Goal: Task Accomplishment & Management: Use online tool/utility

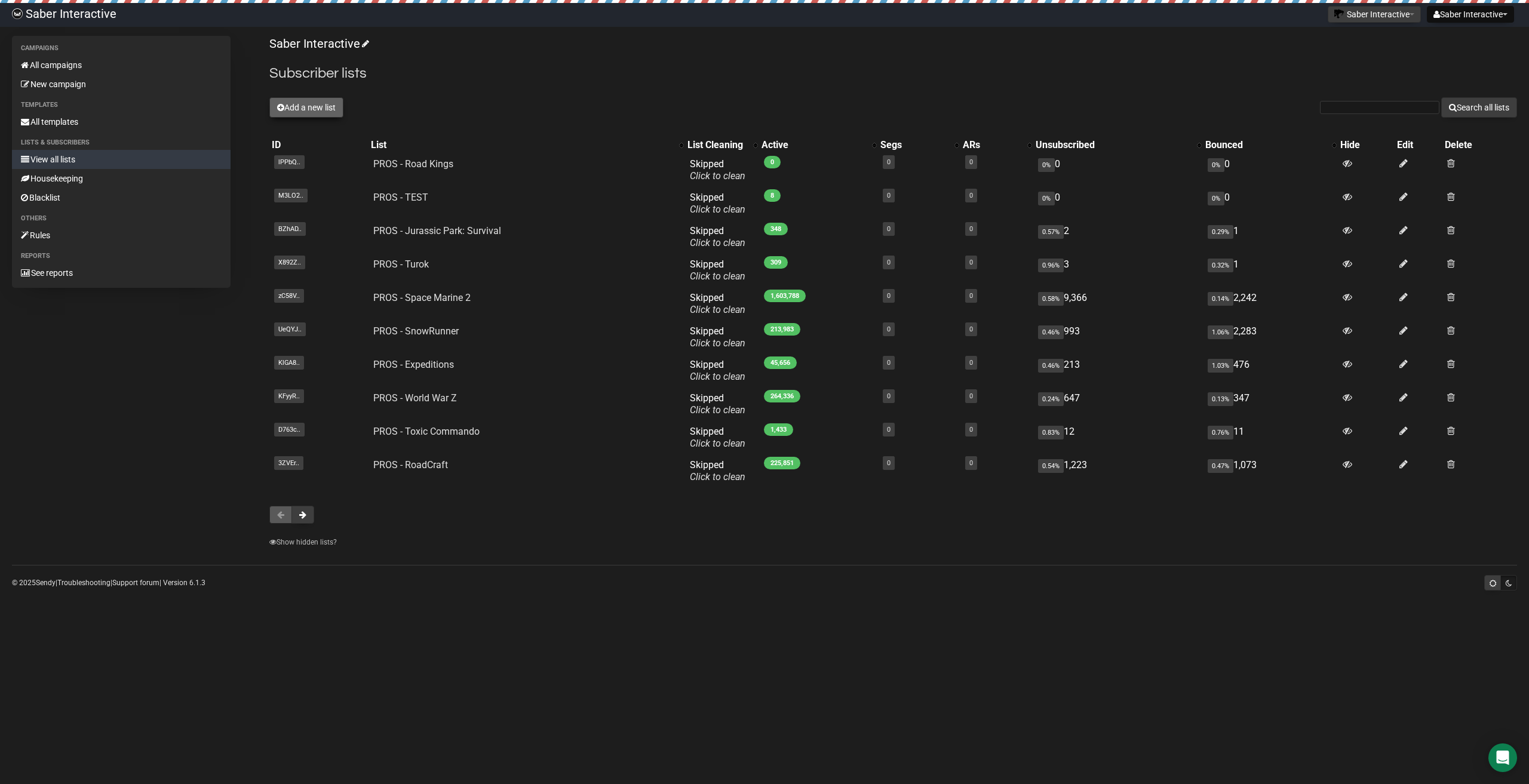
click at [299, 104] on button "Add a new list" at bounding box center [306, 107] width 74 height 21
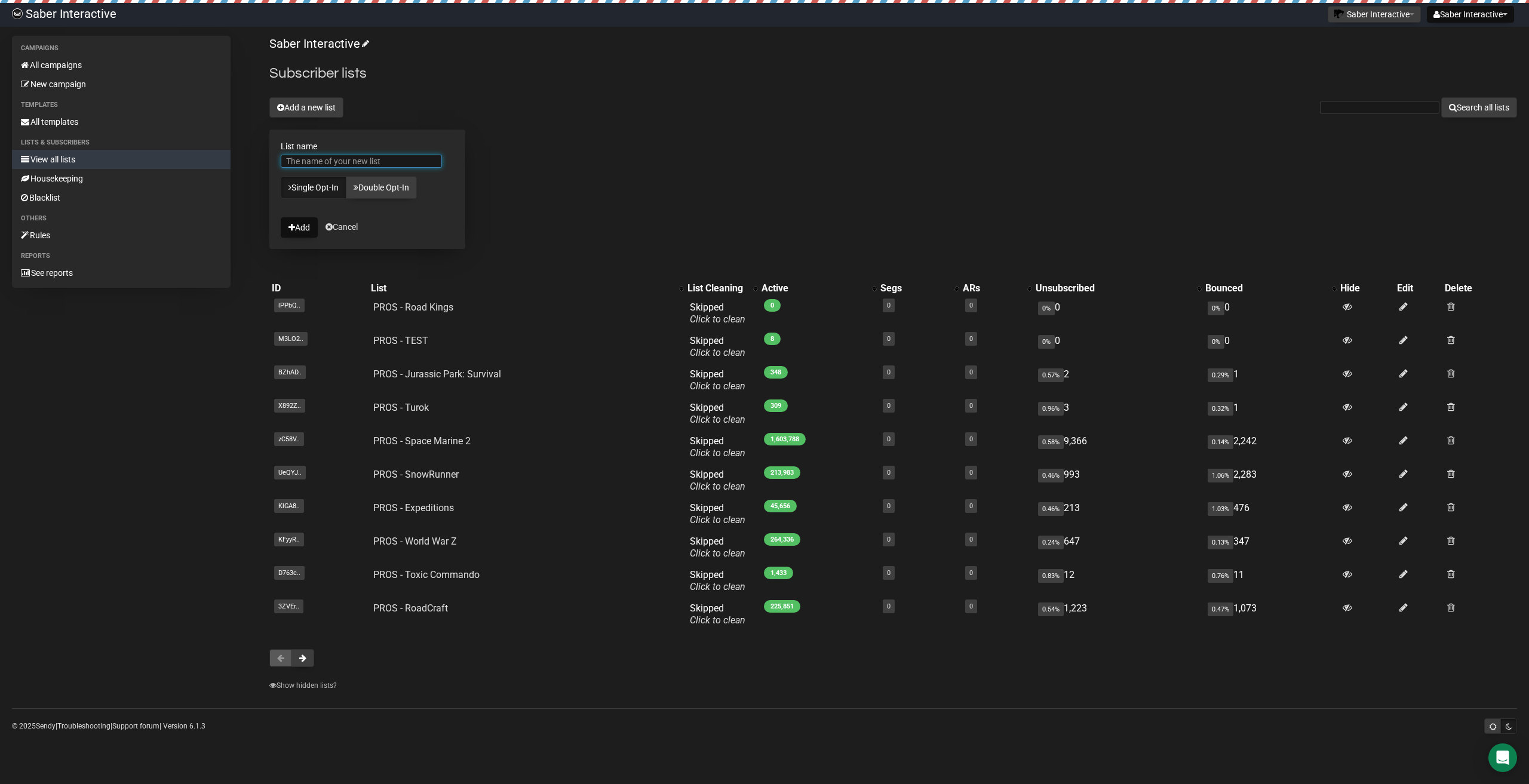
click at [308, 161] on input "List name" at bounding box center [361, 161] width 161 height 13
type input "Е"
type input "TEST"
click at [304, 228] on button "Add" at bounding box center [299, 228] width 37 height 21
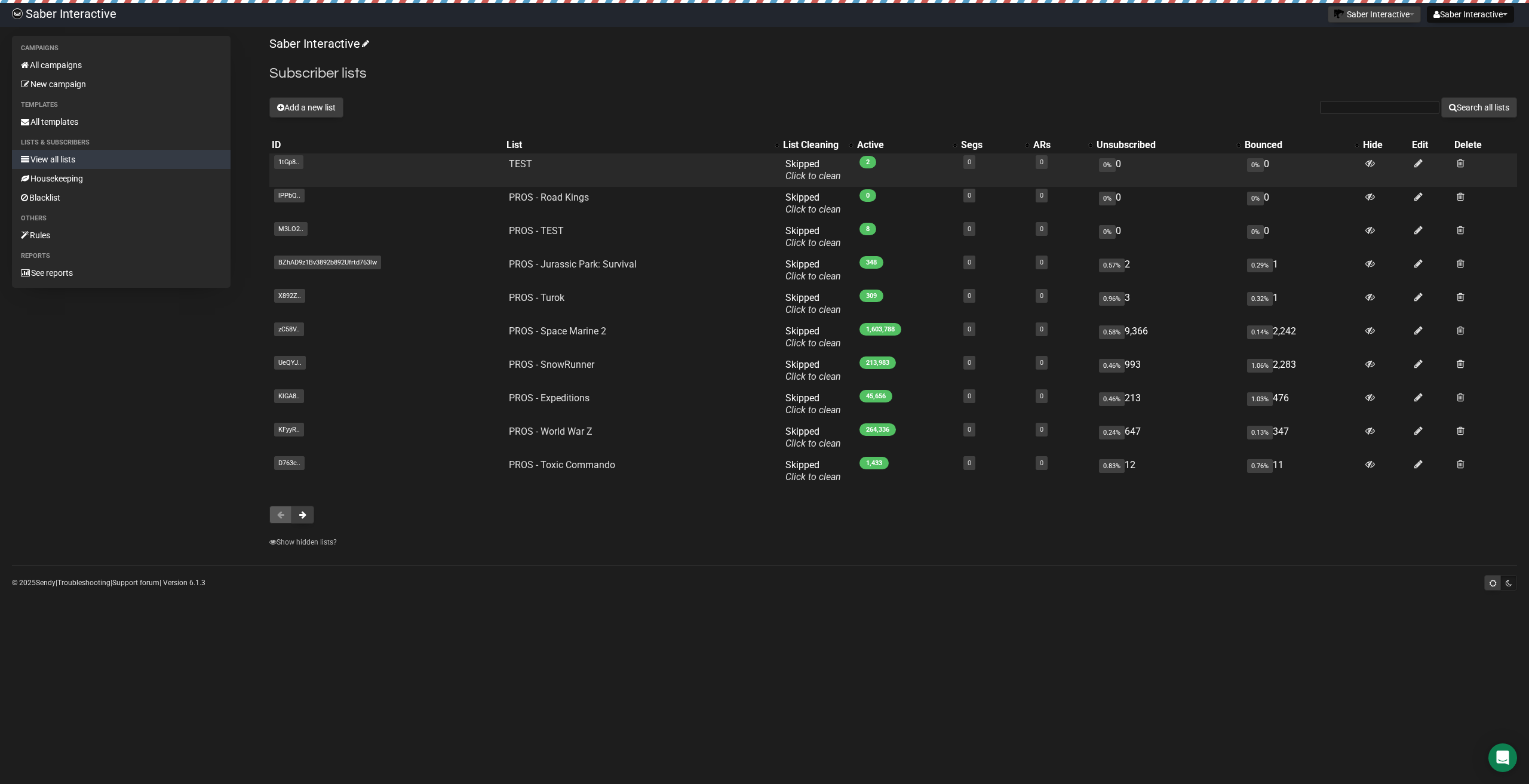
click at [578, 162] on td "TEST" at bounding box center [643, 169] width 277 height 33
click at [518, 165] on link "TEST" at bounding box center [521, 164] width 23 height 11
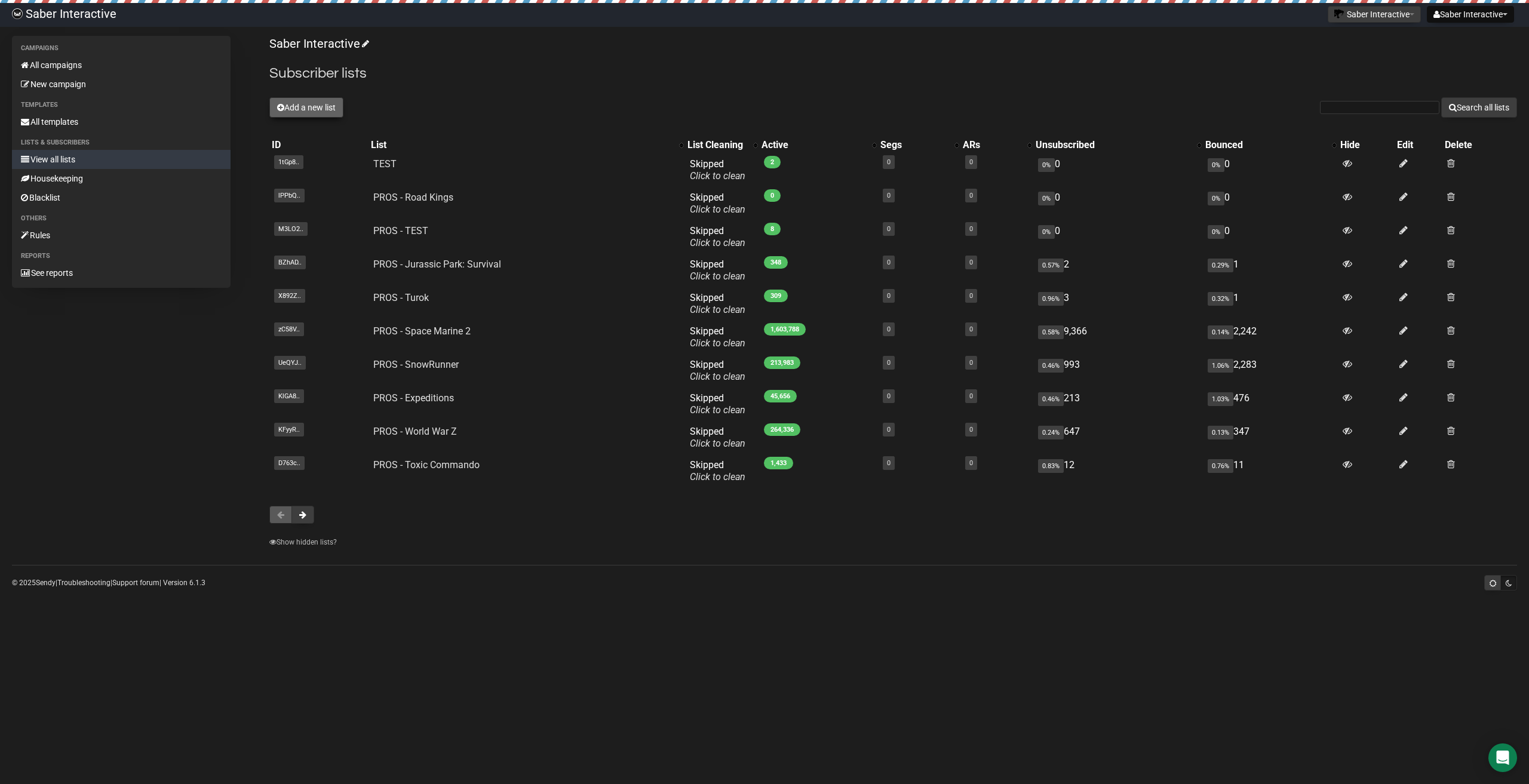
click at [315, 101] on button "Add a new list" at bounding box center [306, 107] width 74 height 21
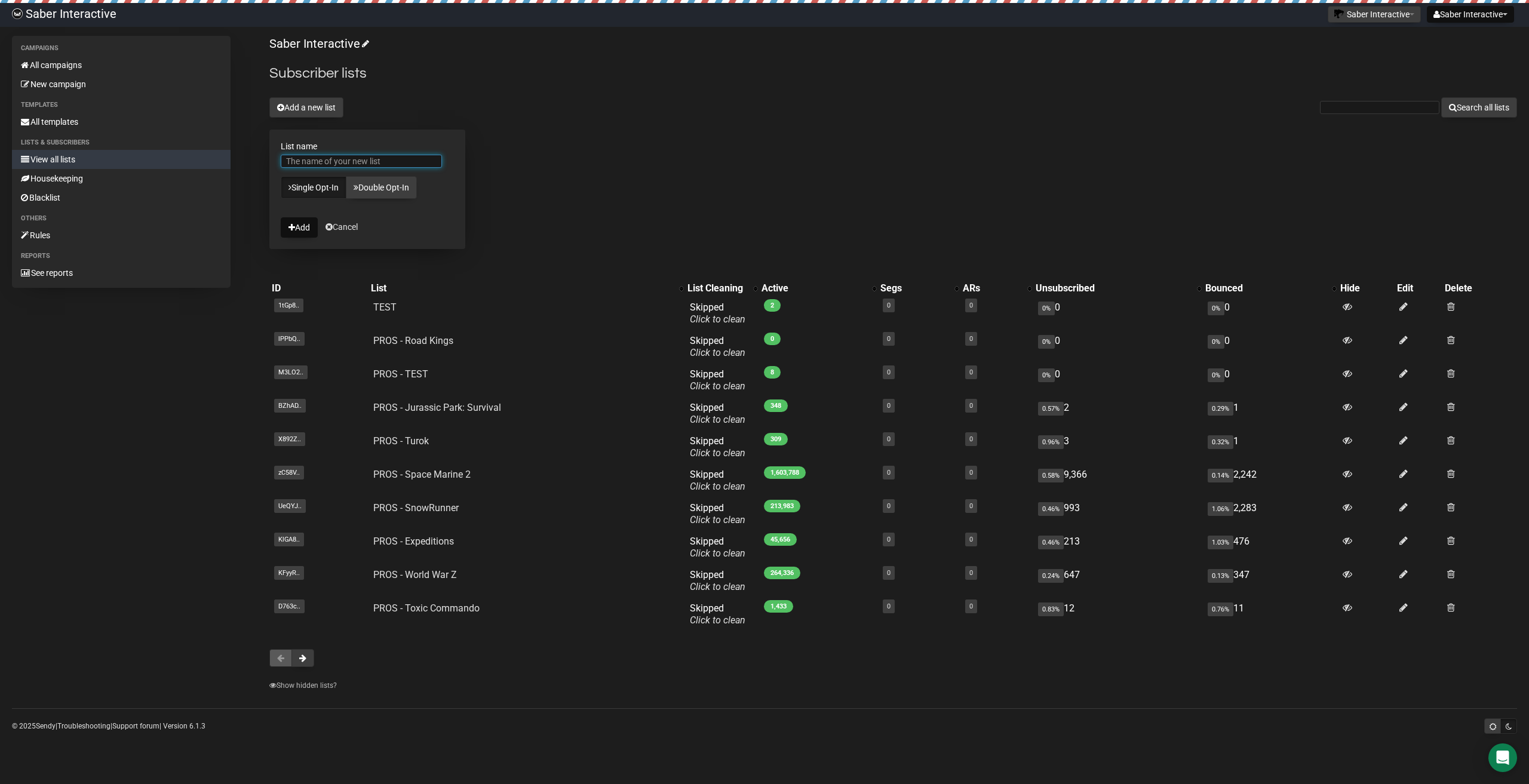
click at [310, 162] on input "List name" at bounding box center [361, 161] width 161 height 13
type input "TEST 2"
click at [306, 231] on button "Add" at bounding box center [299, 228] width 37 height 21
